Goal: Task Accomplishment & Management: Manage account settings

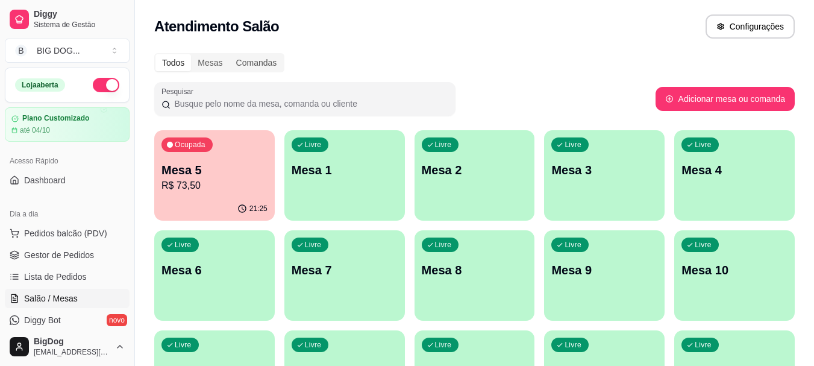
click at [221, 173] on p "Mesa 5" at bounding box center [214, 169] width 106 height 17
click at [60, 252] on span "Gestor de Pedidos" at bounding box center [59, 255] width 70 height 12
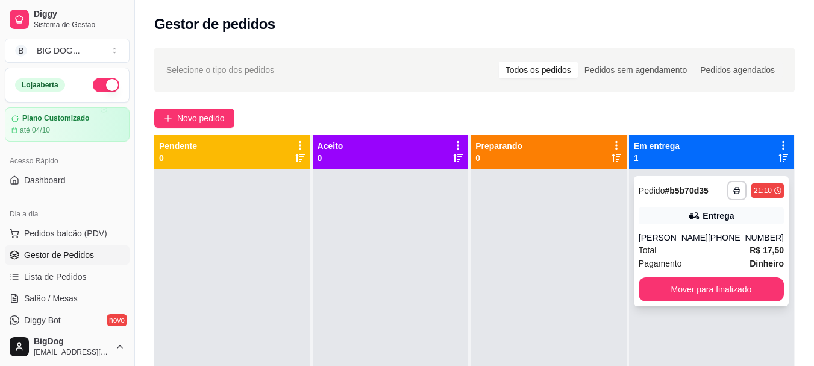
click at [722, 257] on div "Pagamento Dinheiro" at bounding box center [711, 263] width 145 height 13
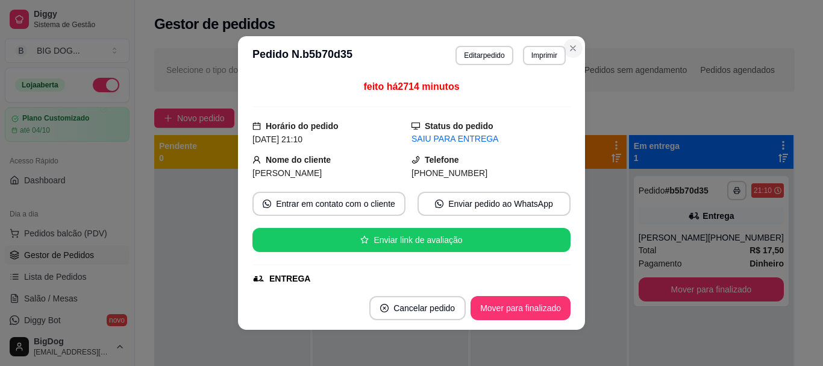
click at [662, 249] on div "**********" at bounding box center [411, 183] width 823 height 366
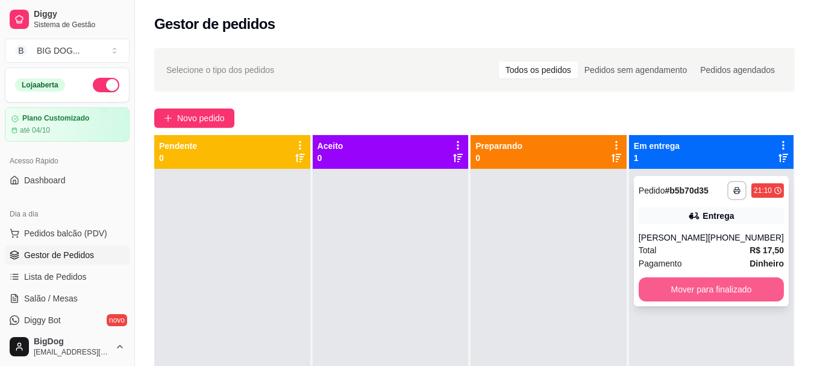
click at [731, 280] on button "Mover para finalizado" at bounding box center [711, 289] width 145 height 24
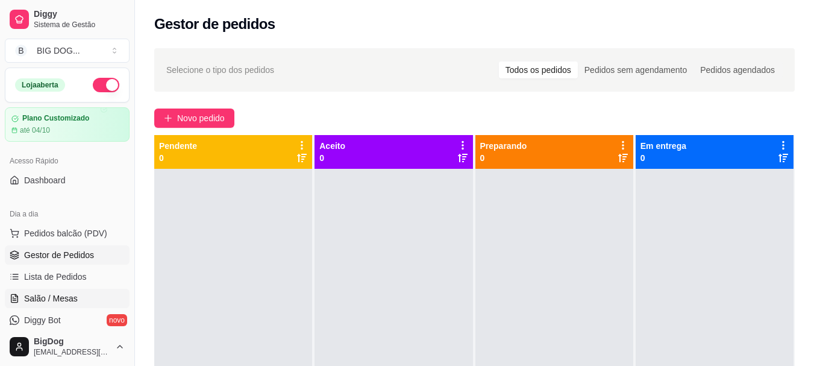
click at [39, 293] on span "Salão / Mesas" at bounding box center [51, 298] width 54 height 12
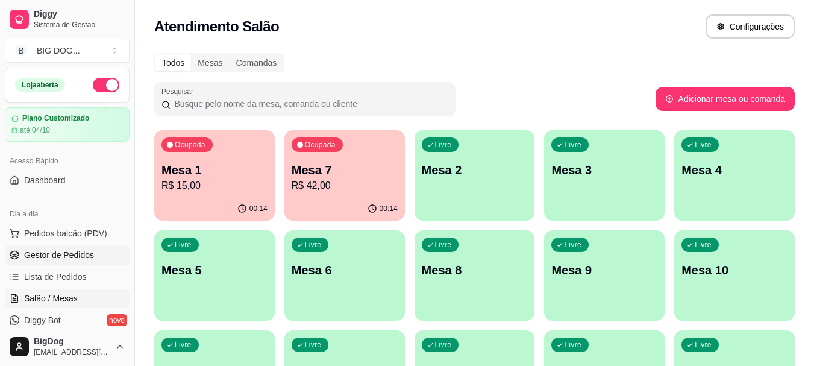
click at [72, 251] on span "Gestor de Pedidos" at bounding box center [59, 255] width 70 height 12
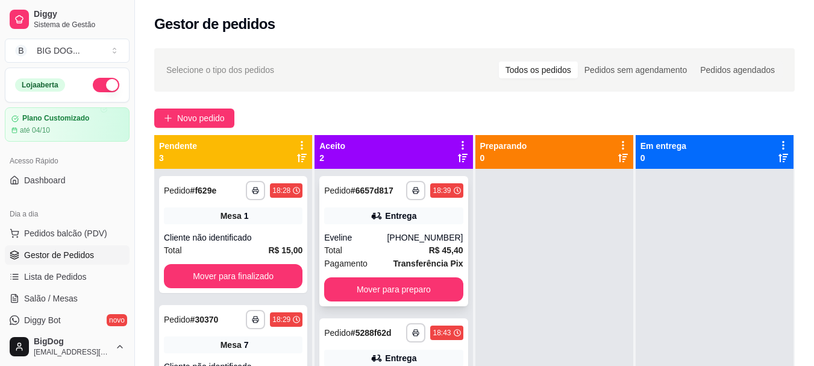
click at [421, 238] on div "[PHONE_NUMBER]" at bounding box center [425, 237] width 76 height 12
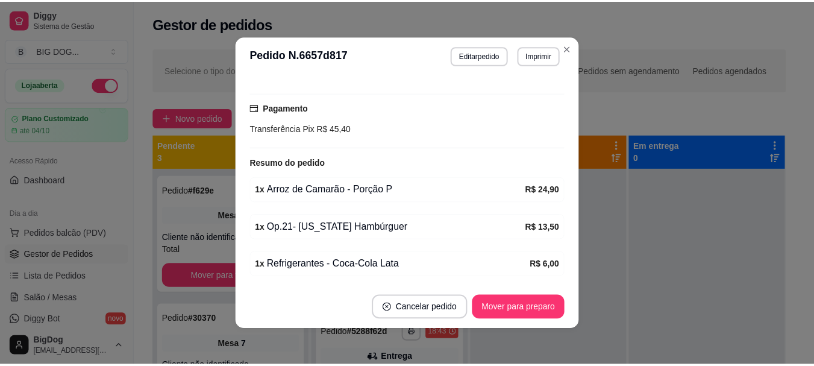
scroll to position [355, 0]
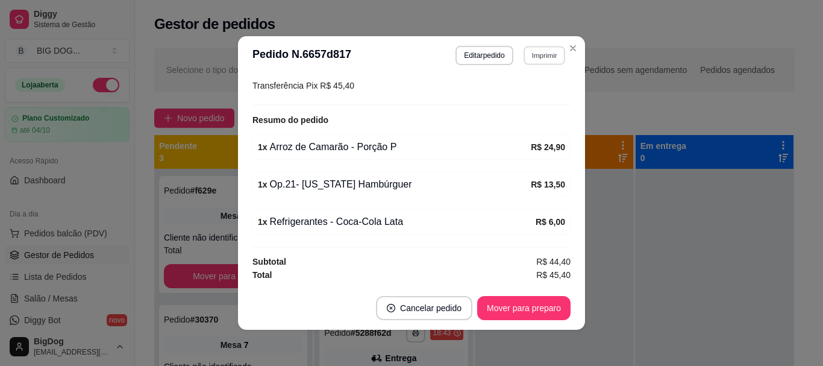
click at [537, 56] on button "Imprimir" at bounding box center [545, 55] width 42 height 19
click at [568, 48] on icon "Close" at bounding box center [573, 48] width 10 height 10
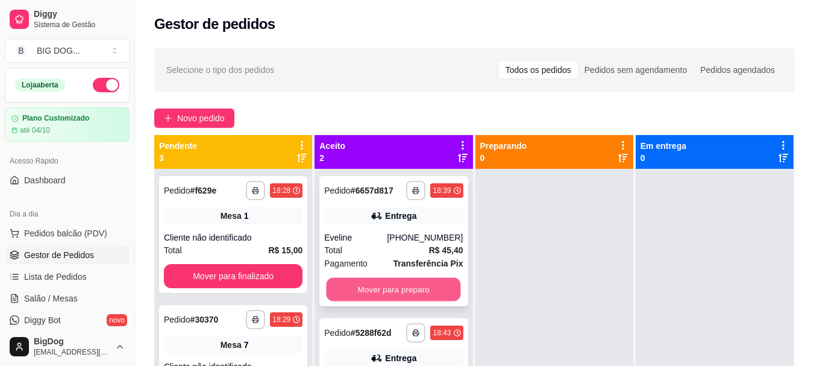
click at [414, 281] on button "Mover para preparo" at bounding box center [394, 289] width 134 height 23
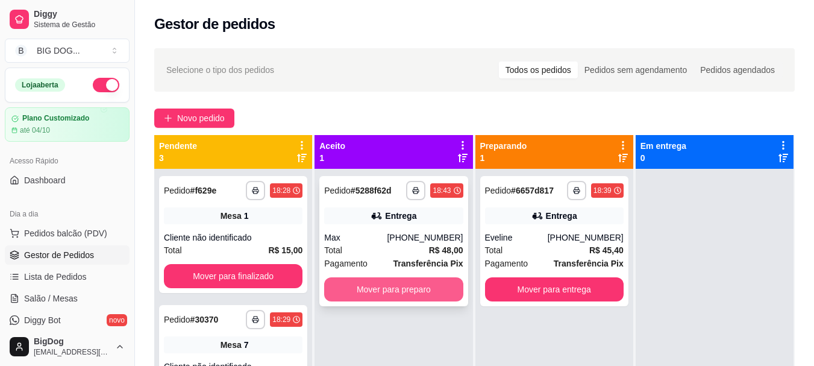
click at [413, 292] on button "Mover para preparo" at bounding box center [393, 289] width 139 height 24
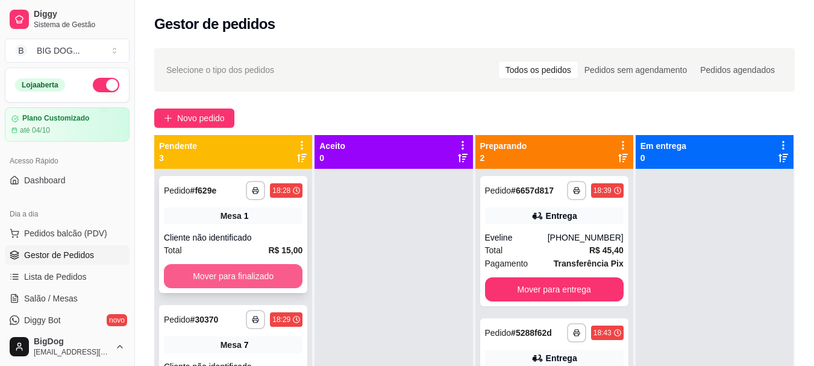
click at [247, 282] on button "Mover para finalizado" at bounding box center [233, 276] width 139 height 24
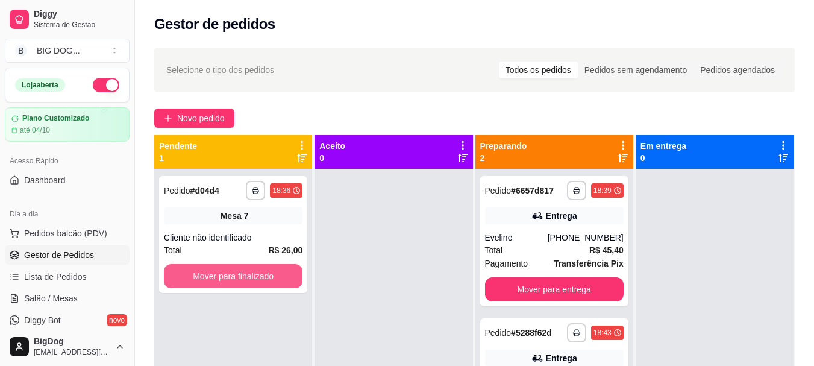
click at [247, 282] on button "Mover para finalizado" at bounding box center [233, 276] width 139 height 24
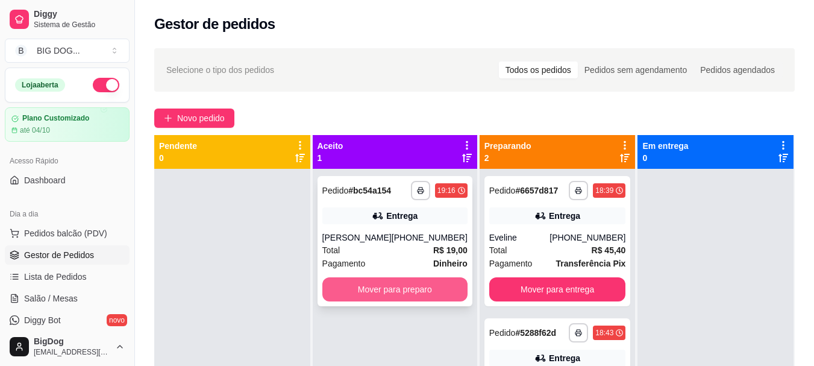
click at [424, 281] on button "Mover para preparo" at bounding box center [394, 289] width 145 height 24
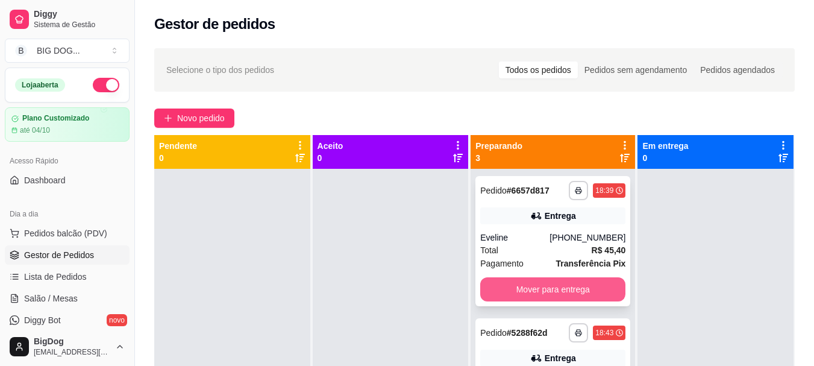
click at [512, 284] on button "Mover para entrega" at bounding box center [552, 289] width 145 height 24
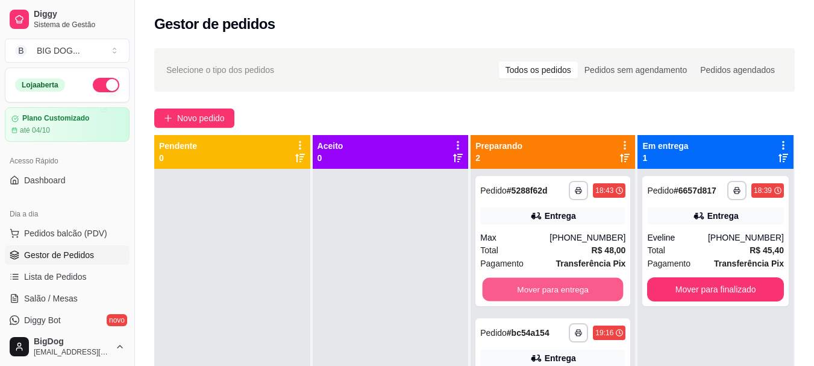
click at [512, 284] on button "Mover para entrega" at bounding box center [553, 289] width 141 height 23
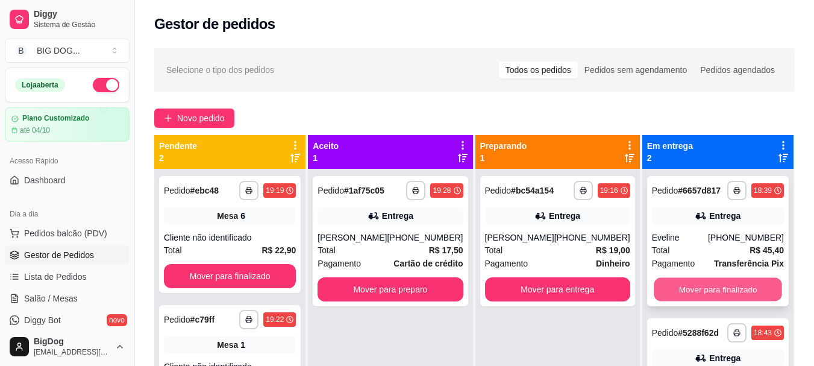
click at [675, 281] on button "Mover para finalizado" at bounding box center [718, 289] width 128 height 23
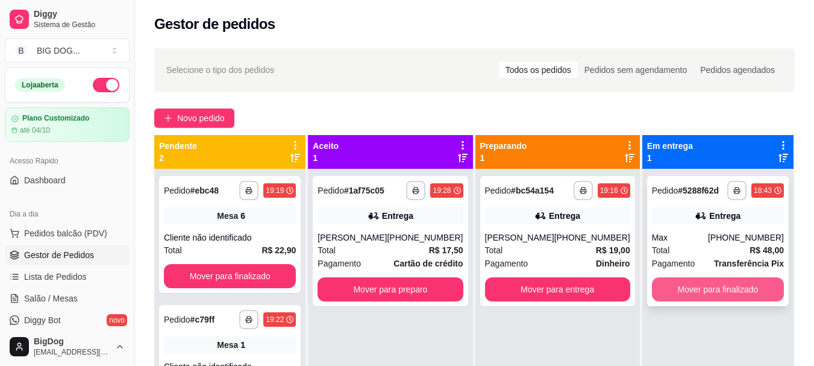
click at [675, 281] on button "Mover para finalizado" at bounding box center [718, 289] width 132 height 24
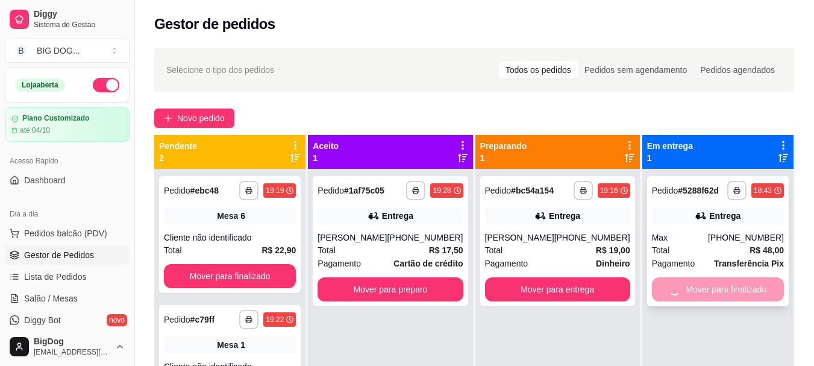
click at [675, 281] on div "Mover para finalizado" at bounding box center [718, 289] width 132 height 24
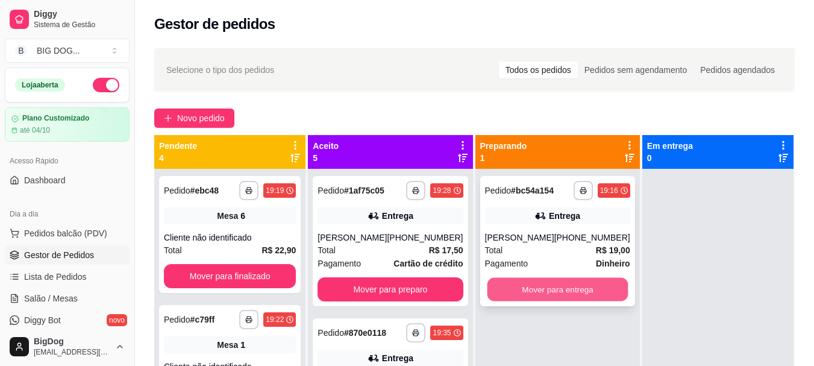
click at [566, 300] on button "Mover para entrega" at bounding box center [557, 289] width 141 height 23
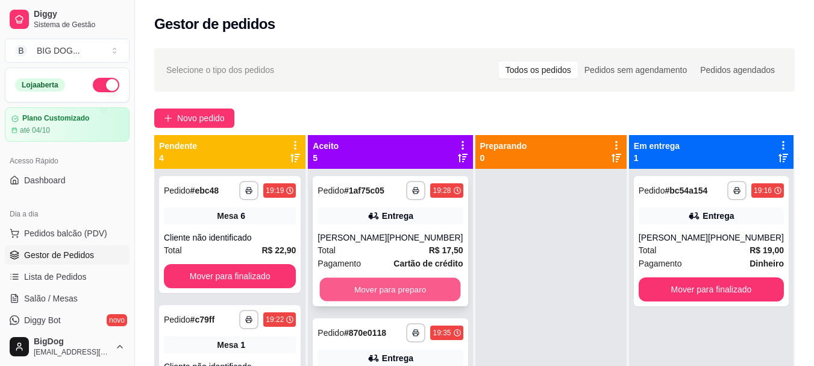
click at [400, 288] on button "Mover para preparo" at bounding box center [390, 289] width 141 height 23
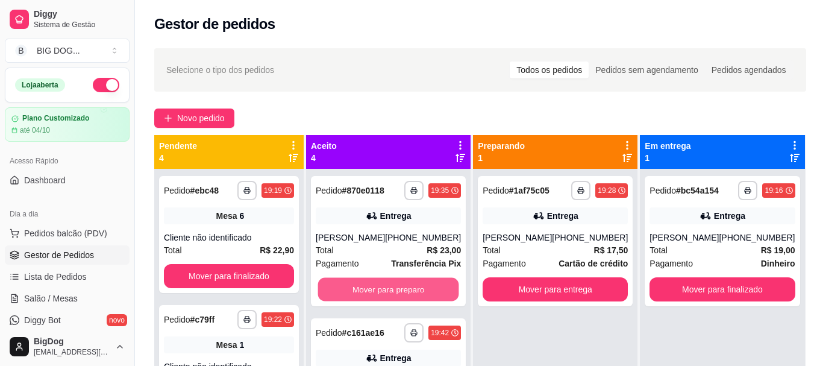
click at [400, 288] on button "Mover para preparo" at bounding box center [388, 289] width 141 height 23
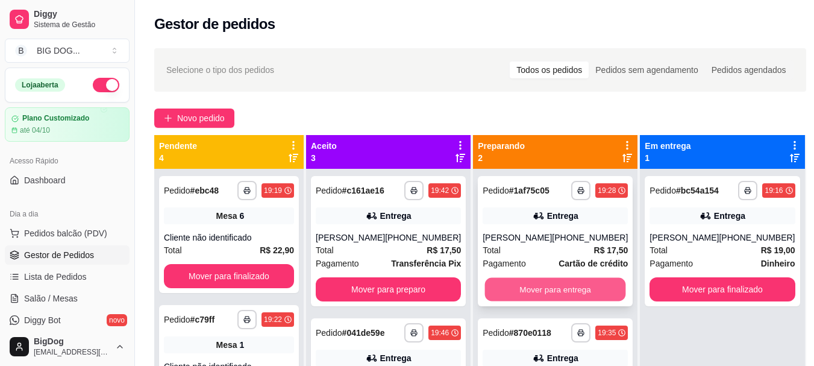
click at [501, 284] on button "Mover para entrega" at bounding box center [555, 289] width 141 height 23
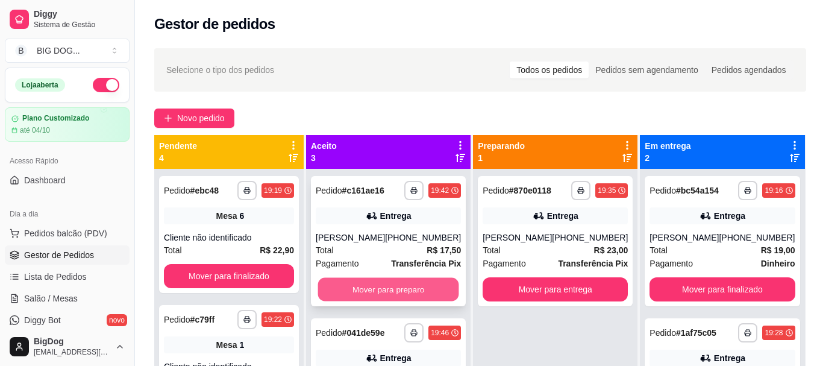
click at [422, 285] on button "Mover para preparo" at bounding box center [388, 289] width 141 height 23
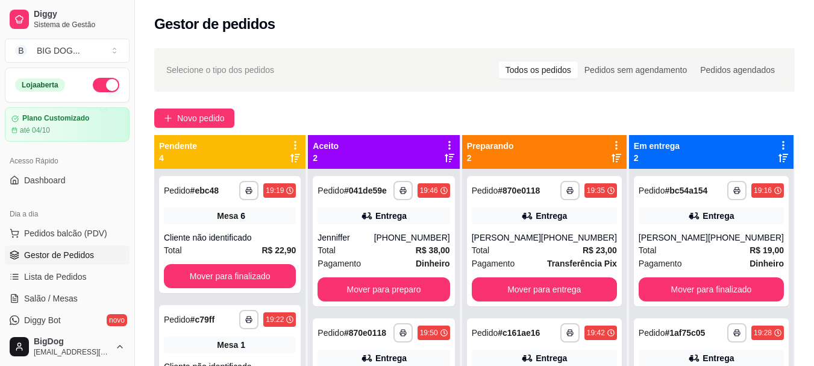
scroll to position [108, 0]
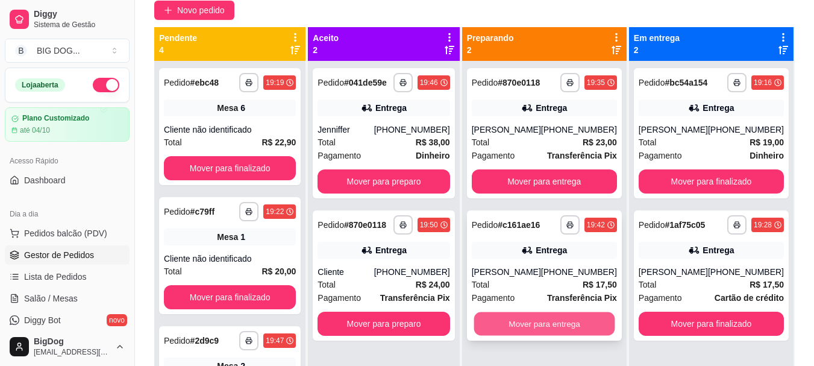
click at [578, 325] on button "Mover para entrega" at bounding box center [544, 323] width 141 height 23
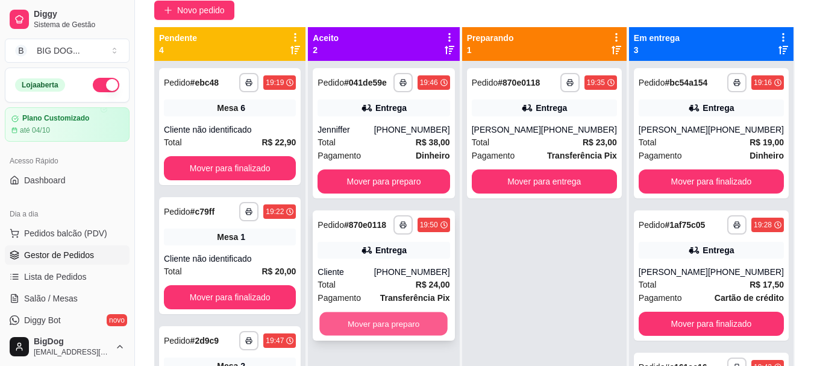
click at [414, 327] on button "Mover para preparo" at bounding box center [384, 323] width 128 height 23
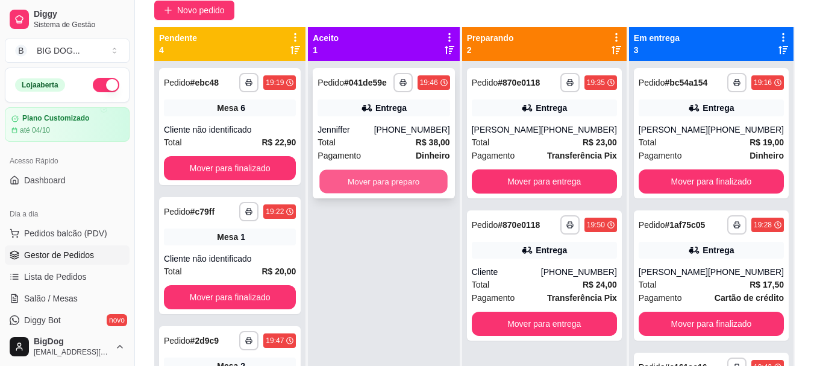
click at [401, 177] on button "Mover para preparo" at bounding box center [384, 181] width 128 height 23
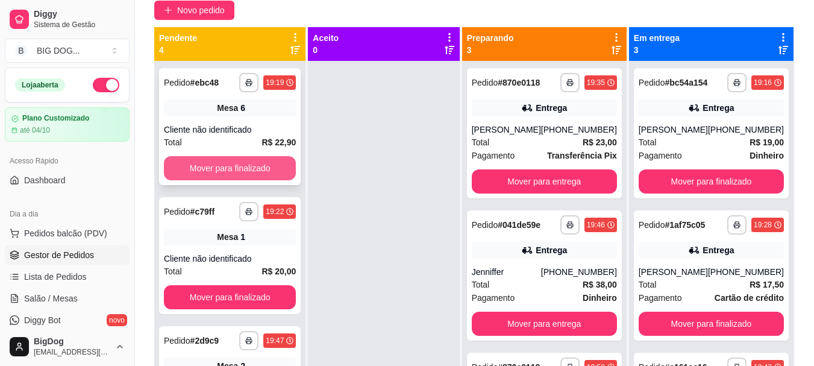
click at [231, 166] on button "Mover para finalizado" at bounding box center [230, 168] width 132 height 24
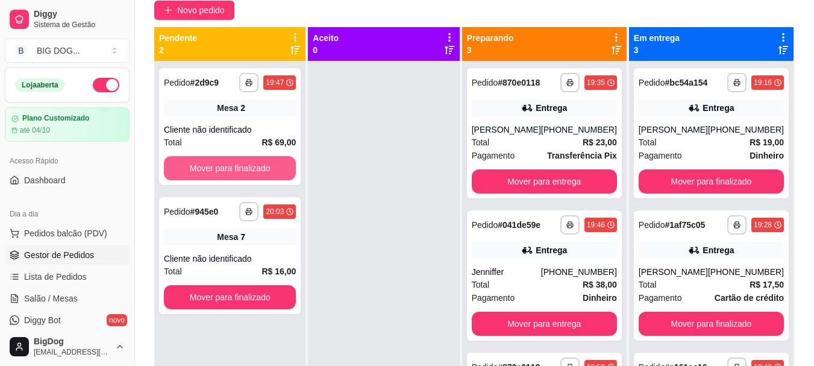
click at [231, 166] on button "Mover para finalizado" at bounding box center [230, 168] width 132 height 24
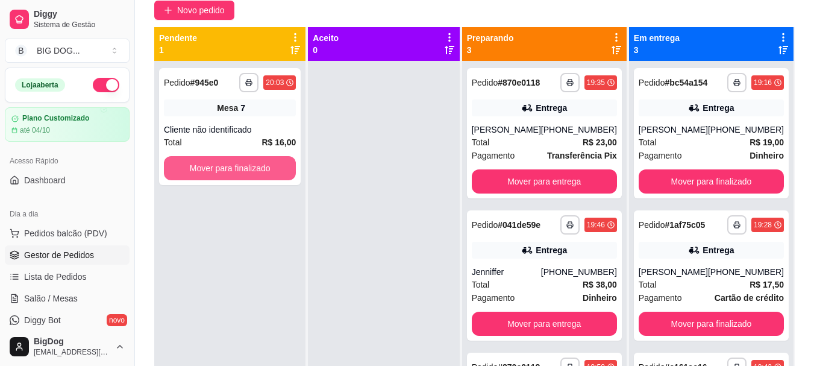
click at [231, 166] on button "Mover para finalizado" at bounding box center [230, 168] width 132 height 24
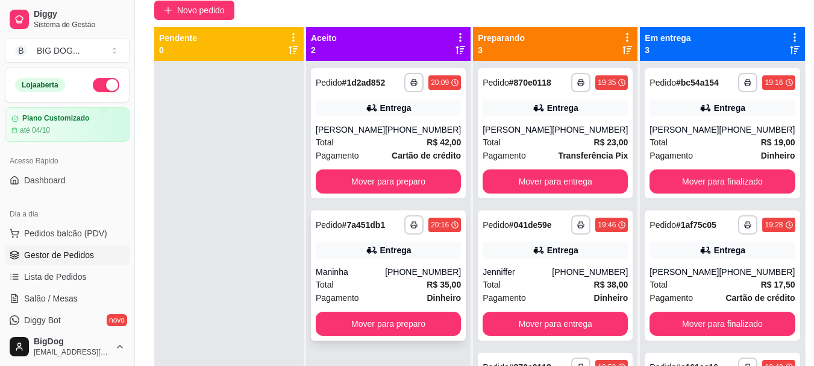
click at [399, 272] on div "[PHONE_NUMBER]" at bounding box center [423, 272] width 76 height 12
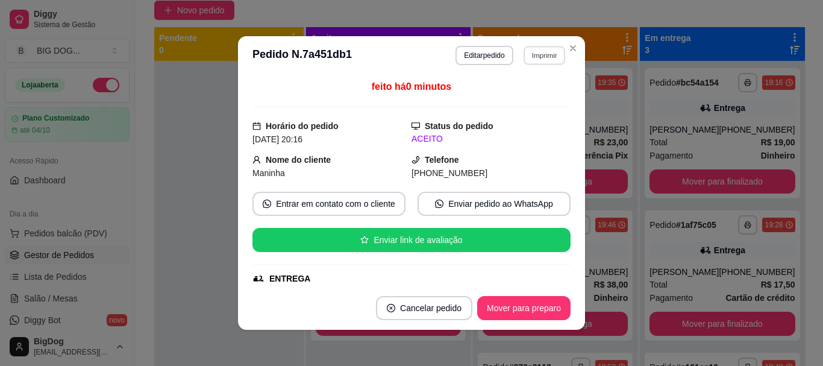
click at [539, 57] on button "Imprimir" at bounding box center [545, 55] width 42 height 19
click at [521, 102] on button "IMPRESSORA" at bounding box center [518, 97] width 84 height 19
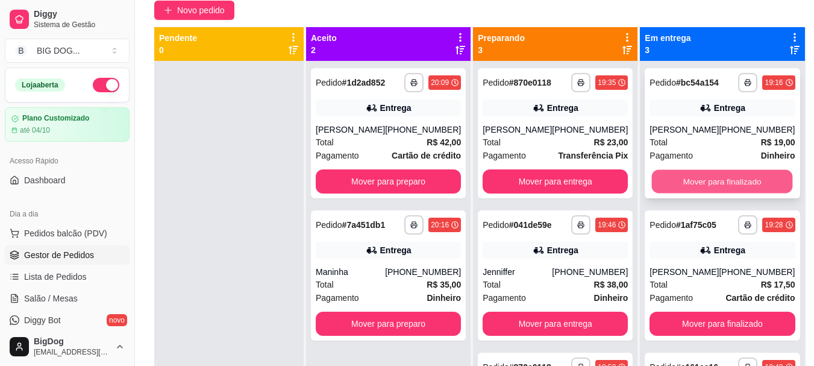
click at [706, 189] on button "Mover para finalizado" at bounding box center [722, 181] width 141 height 23
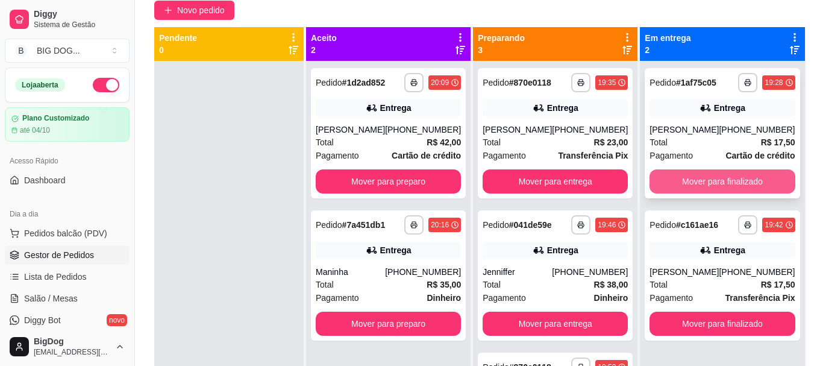
click at [706, 179] on button "Mover para finalizado" at bounding box center [722, 181] width 145 height 24
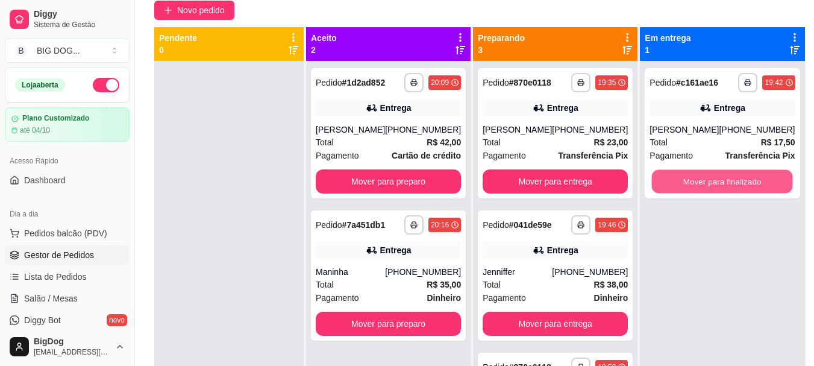
click at [706, 179] on button "Mover para finalizado" at bounding box center [722, 181] width 141 height 23
